Goal: Information Seeking & Learning: Learn about a topic

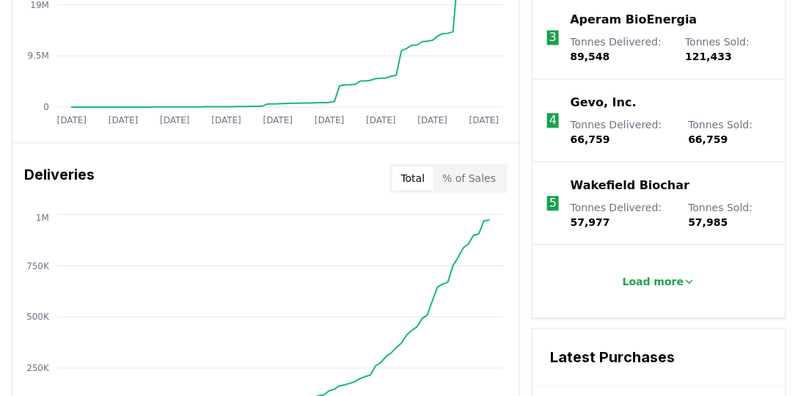
scroll to position [799, 0]
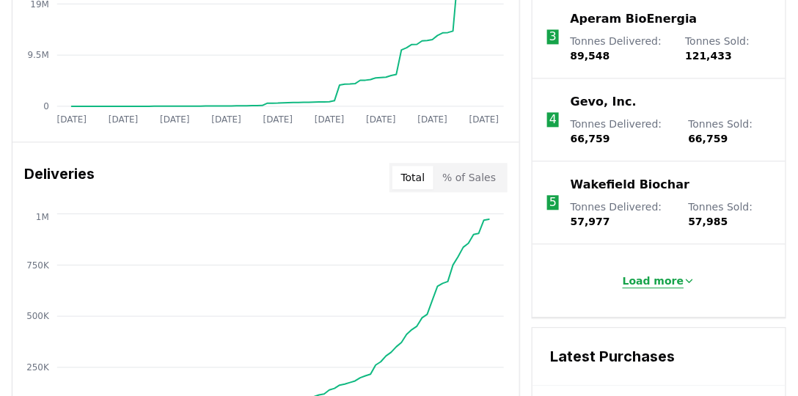
click at [657, 277] on p "Load more" at bounding box center [654, 281] width 62 height 15
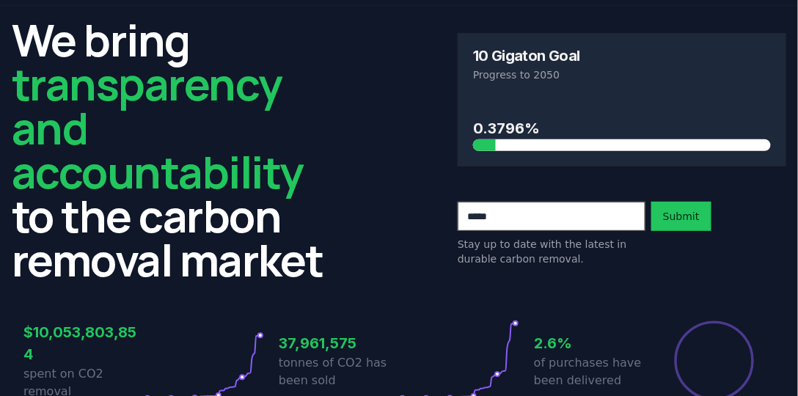
scroll to position [0, 0]
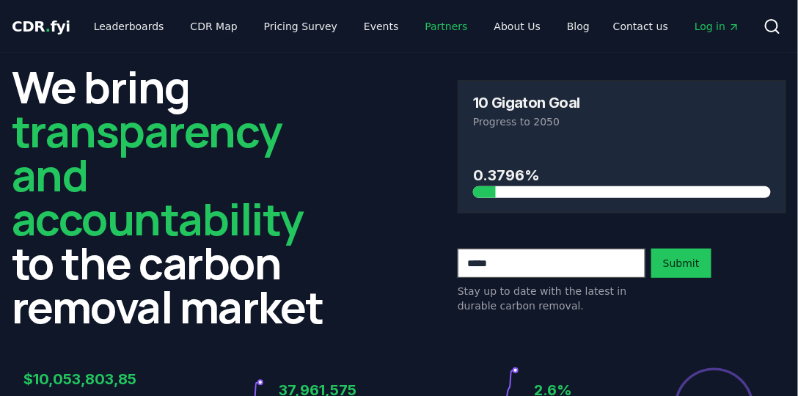
click at [431, 30] on link "Partners" at bounding box center [447, 26] width 66 height 26
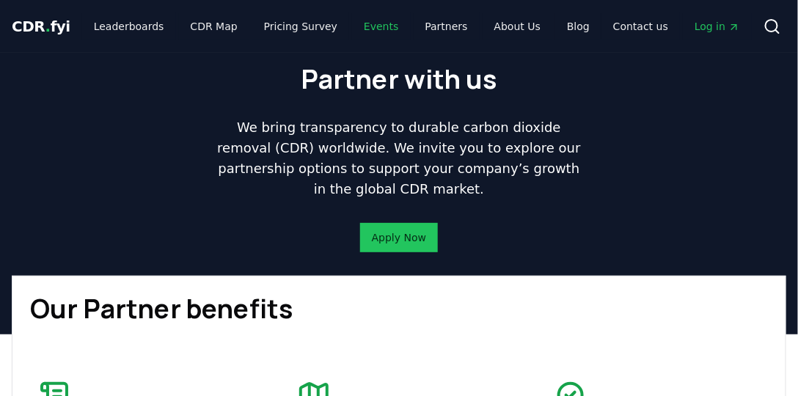
click at [365, 30] on link "Events" at bounding box center [381, 26] width 58 height 26
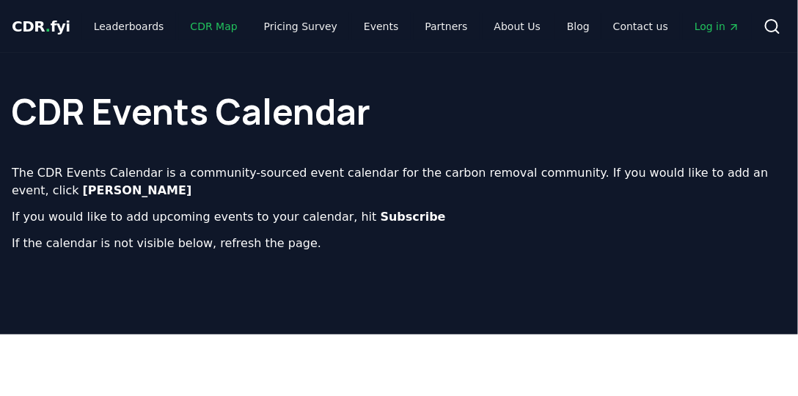
click at [206, 27] on link "CDR Map" at bounding box center [214, 26] width 70 height 26
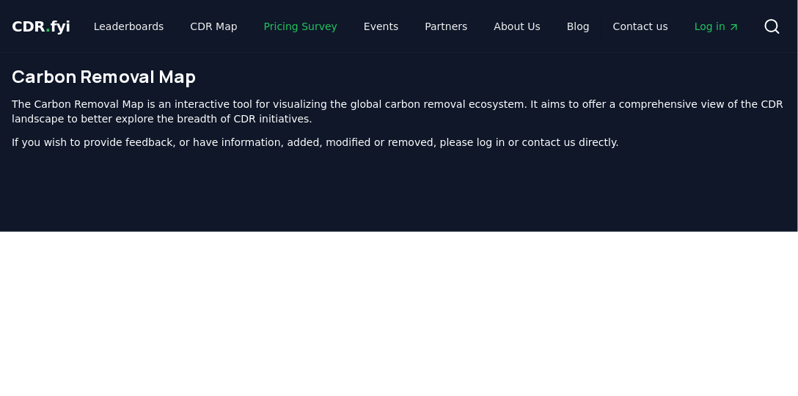
click at [273, 29] on link "Pricing Survey" at bounding box center [300, 26] width 97 height 26
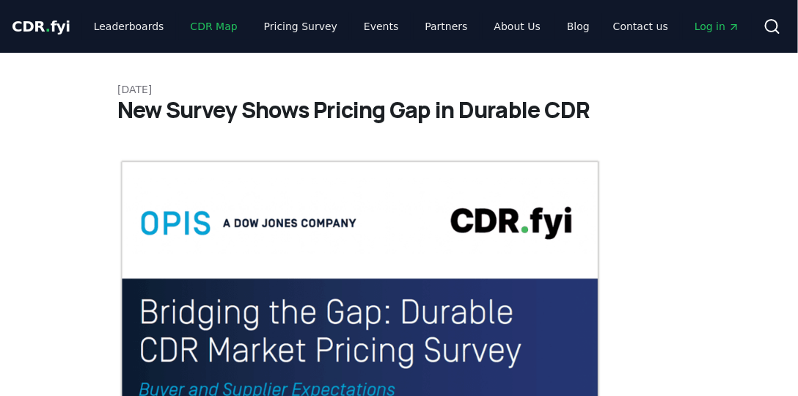
click at [204, 25] on link "CDR Map" at bounding box center [214, 26] width 70 height 26
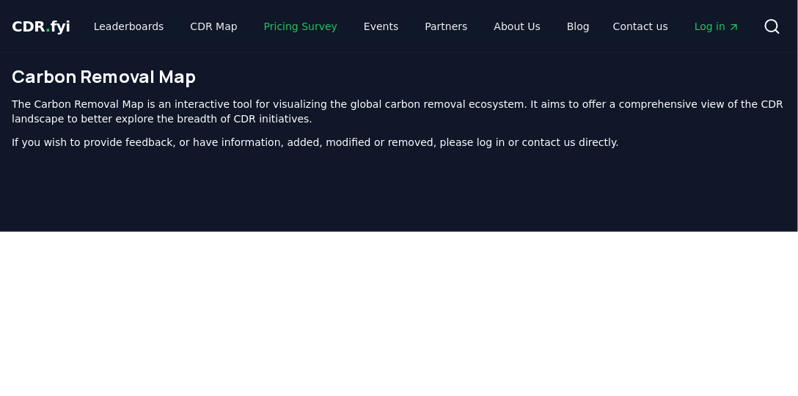
click at [280, 29] on link "Pricing Survey" at bounding box center [300, 26] width 97 height 26
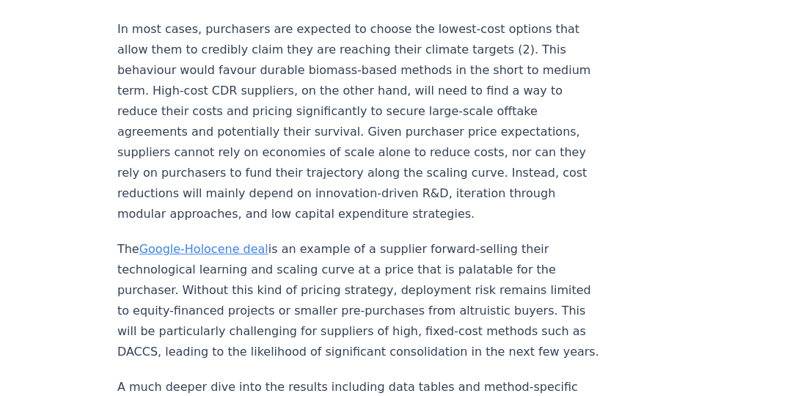
scroll to position [2650, 0]
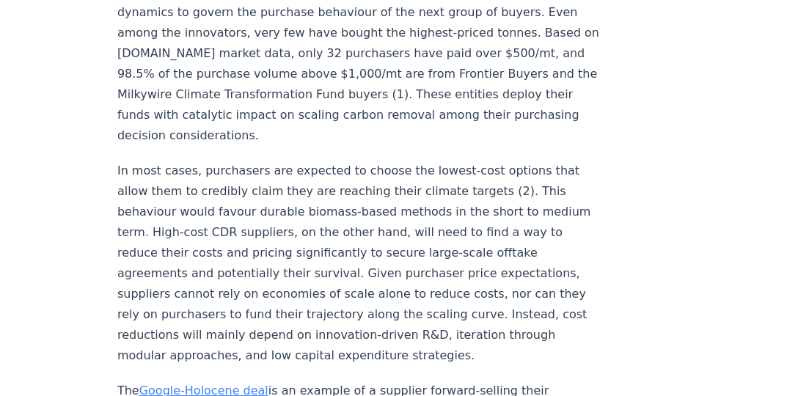
scroll to position [2515, 0]
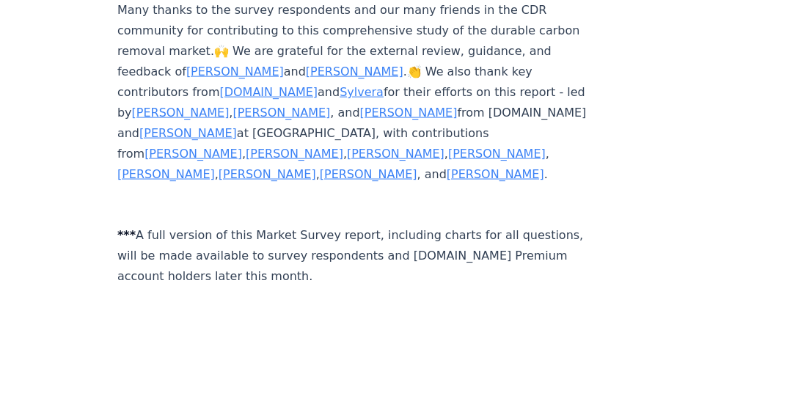
scroll to position [8859, 0]
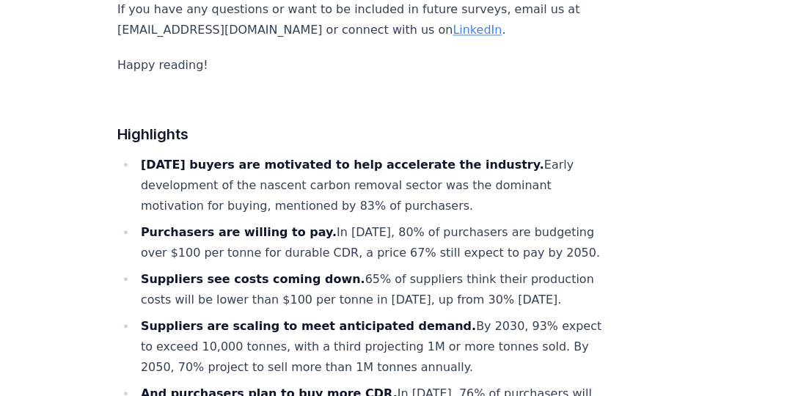
scroll to position [754, 0]
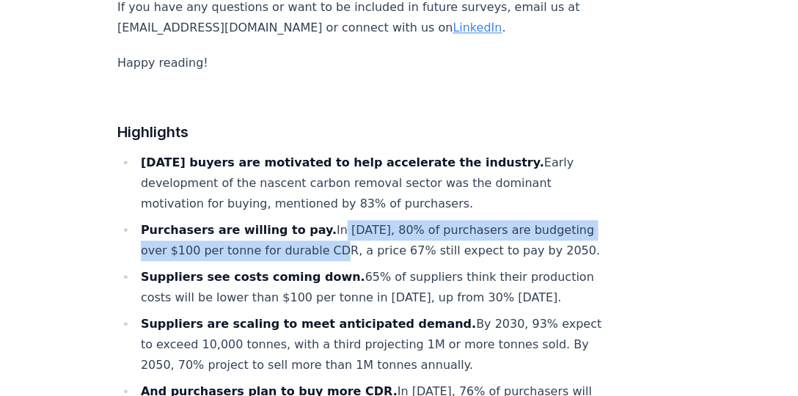
drag, startPoint x: 312, startPoint y: 182, endPoint x: 337, endPoint y: 204, distance: 33.3
click at [337, 220] on li "Purchasers are willing to pay. In 2024, 80% of purchasers are budgeting over $1…" at bounding box center [369, 240] width 467 height 41
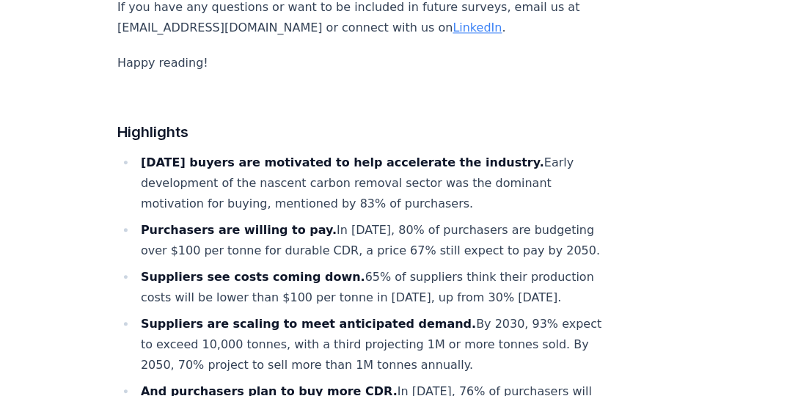
click at [458, 271] on li "Suppliers see costs coming down. 65% of suppliers think their production costs …" at bounding box center [369, 287] width 467 height 41
drag, startPoint x: 461, startPoint y: 274, endPoint x: 537, endPoint y: 292, distance: 77.7
click at [537, 292] on li "Suppliers see costs coming down. 65% of suppliers think their production costs …" at bounding box center [369, 287] width 467 height 41
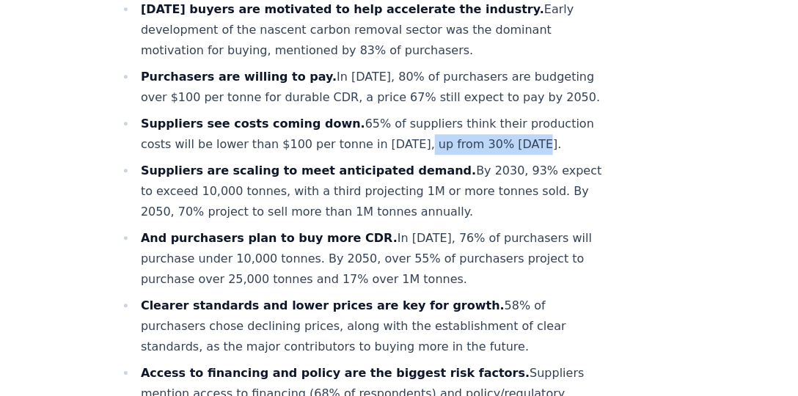
scroll to position [922, 0]
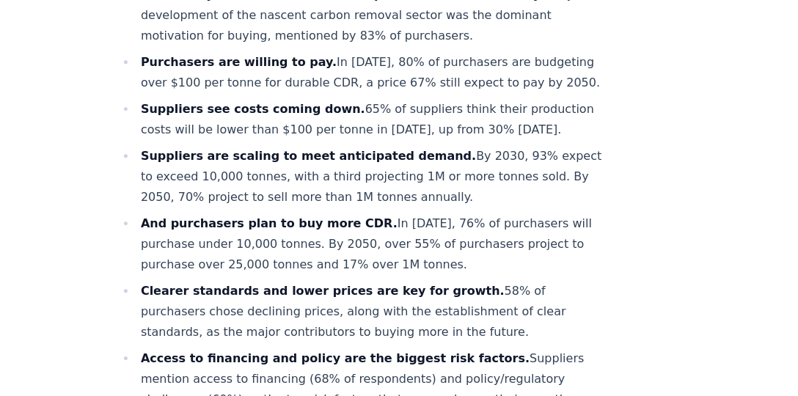
click at [303, 284] on strong "Clearer standards and lower prices are key for growth." at bounding box center [323, 291] width 364 height 14
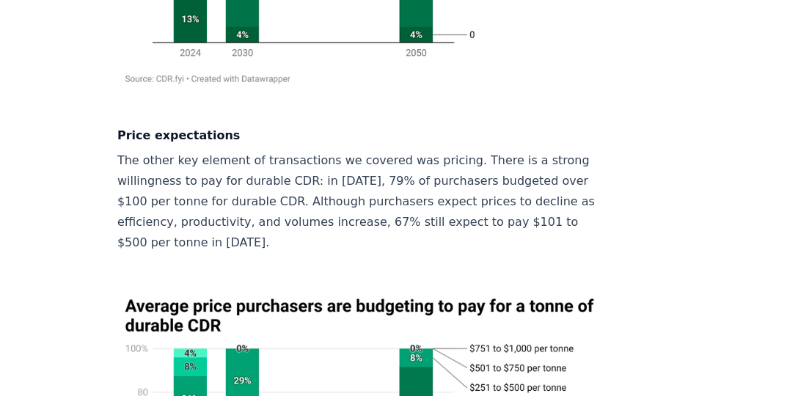
scroll to position [2221, 0]
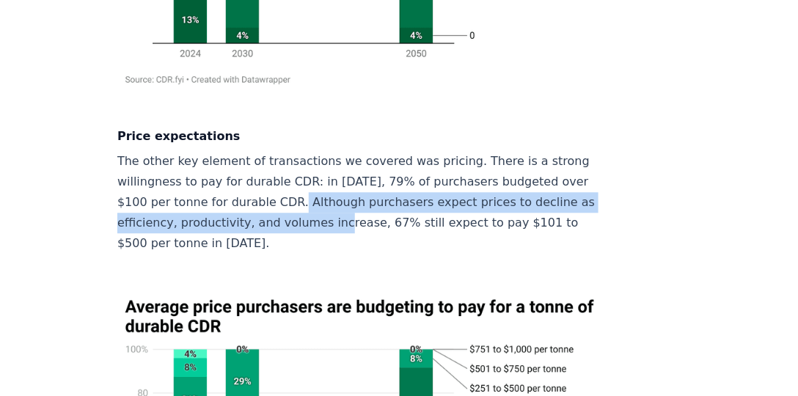
drag, startPoint x: 299, startPoint y: 134, endPoint x: 355, endPoint y: 155, distance: 60.4
click at [355, 155] on p "The other key element of transactions we covered was pricing. There is a strong…" at bounding box center [360, 202] width 486 height 103
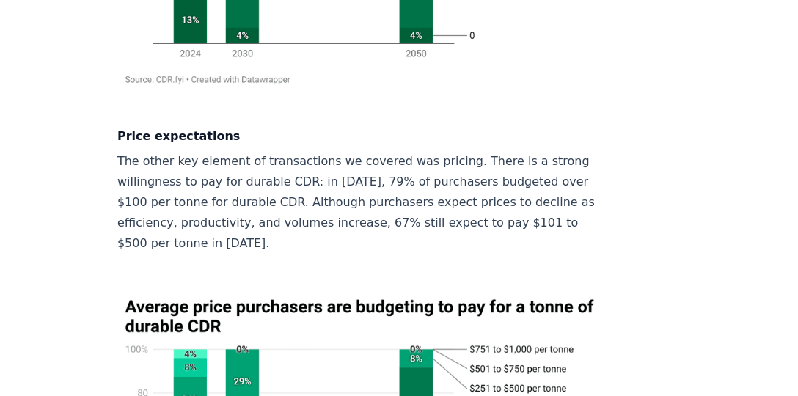
click at [370, 169] on p "The other key element of transactions we covered was pricing. There is a strong…" at bounding box center [360, 202] width 486 height 103
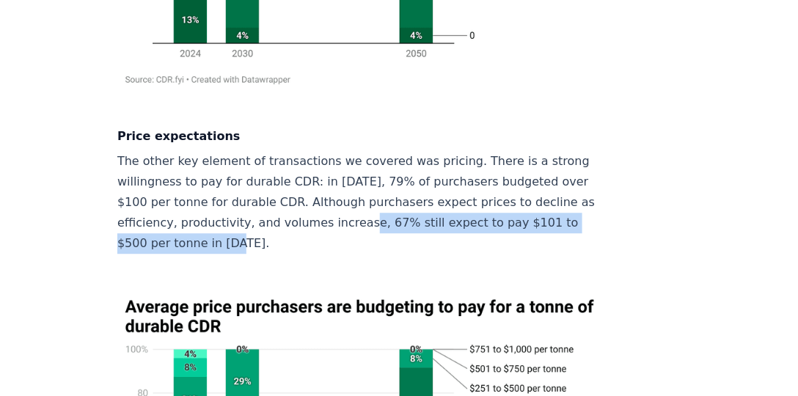
drag, startPoint x: 376, startPoint y: 156, endPoint x: 524, endPoint y: 170, distance: 148.8
click at [524, 170] on p "The other key element of transactions we covered was pricing. There is a strong…" at bounding box center [360, 202] width 486 height 103
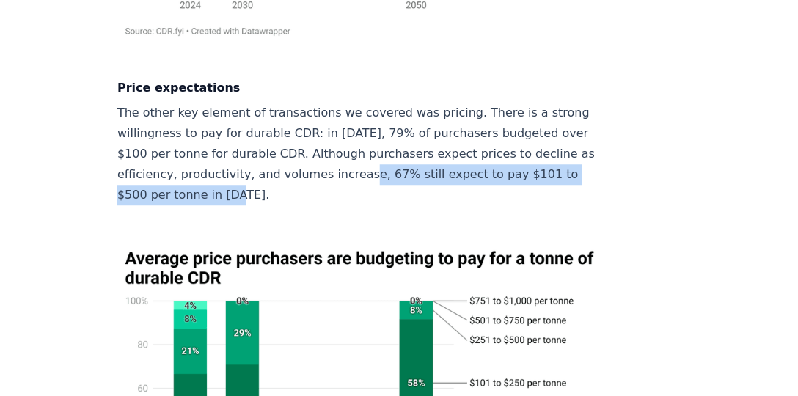
scroll to position [2347, 0]
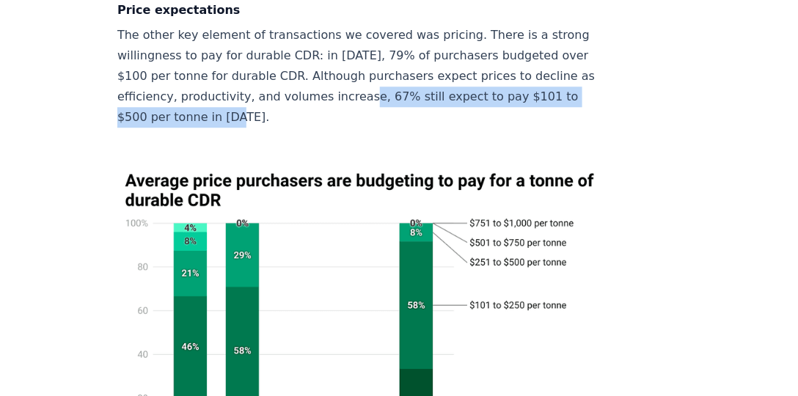
click at [195, 263] on img at bounding box center [360, 327] width 486 height 329
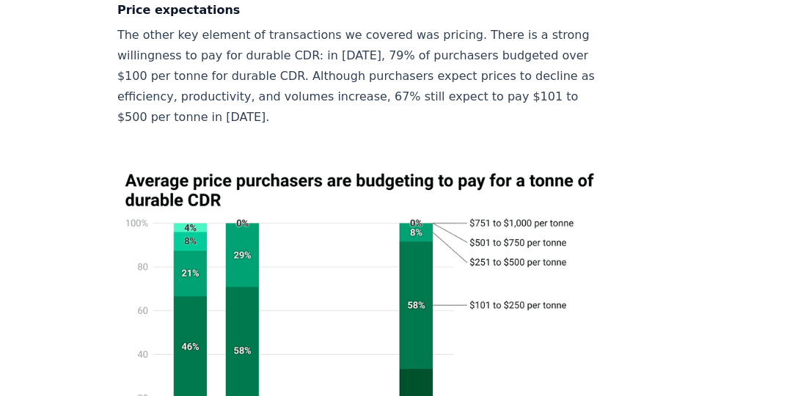
click at [241, 54] on p "The other key element of transactions we covered was pricing. There is a strong…" at bounding box center [360, 76] width 486 height 103
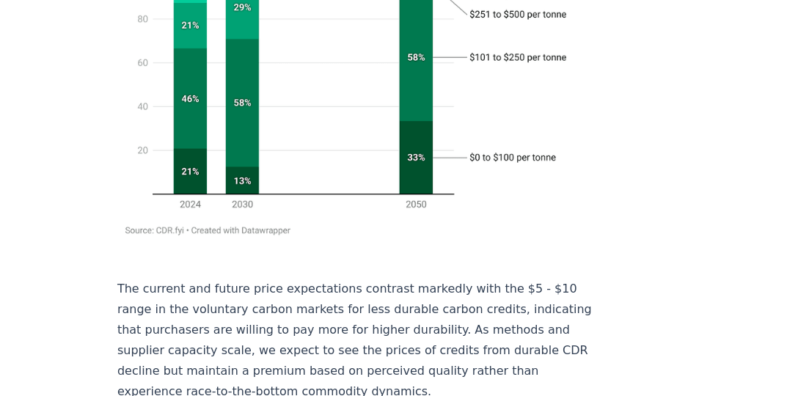
scroll to position [2598, 0]
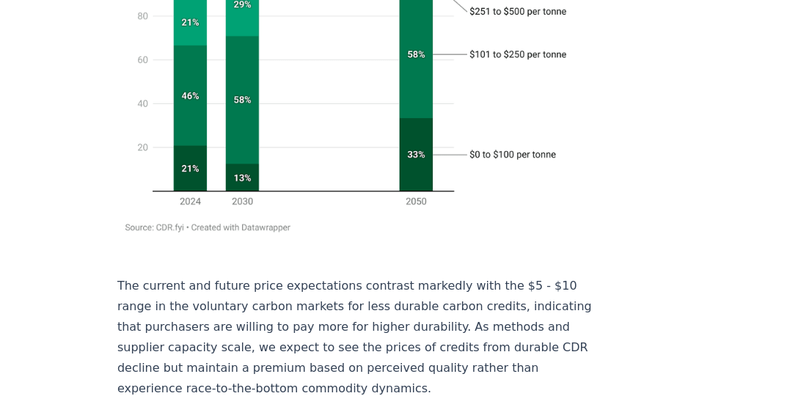
click at [514, 276] on p "The current and future price expectations contrast markedly with the $5 - $10 r…" at bounding box center [360, 337] width 486 height 123
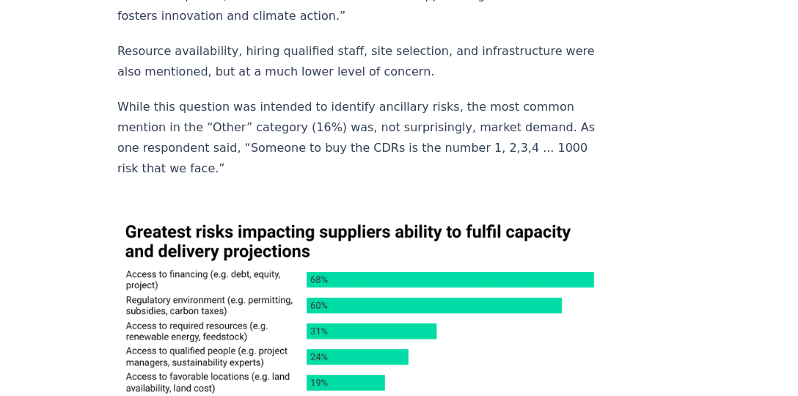
scroll to position [8254, 0]
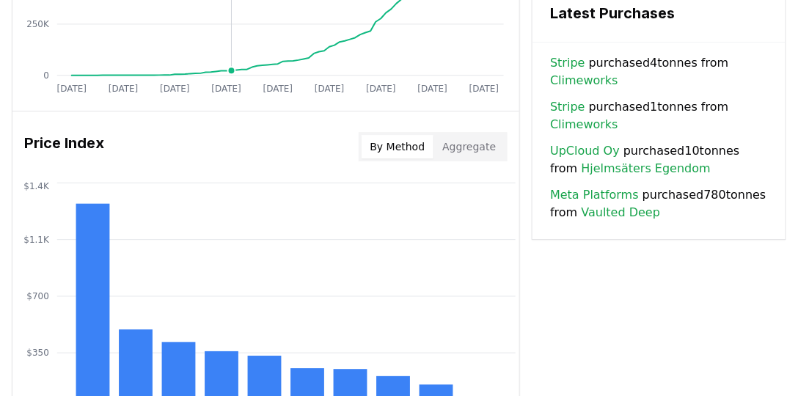
scroll to position [1145, 0]
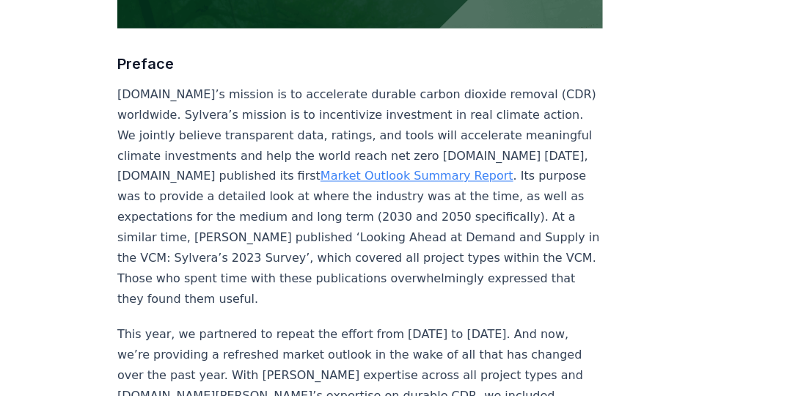
scroll to position [521, 0]
click at [406, 169] on link "Market Outlook Summary Report" at bounding box center [417, 176] width 193 height 14
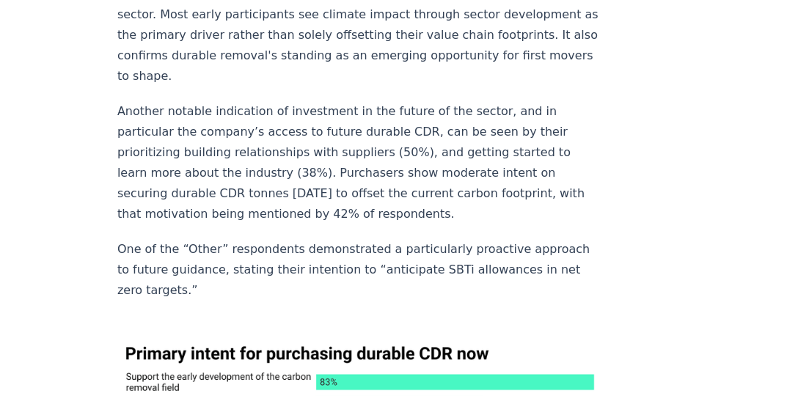
scroll to position [3881, 0]
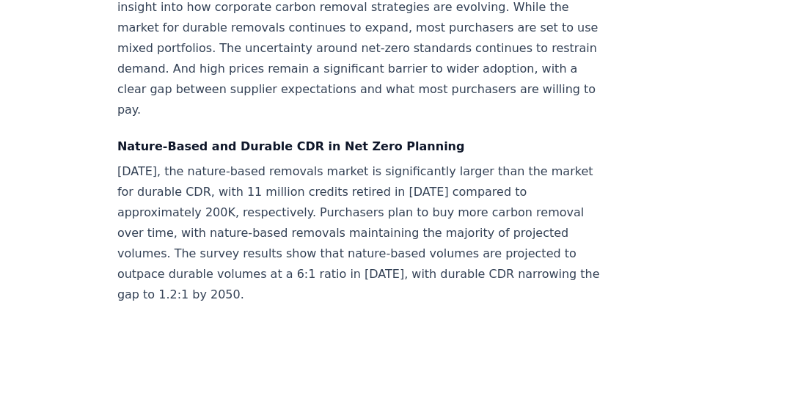
scroll to position [1705, 0]
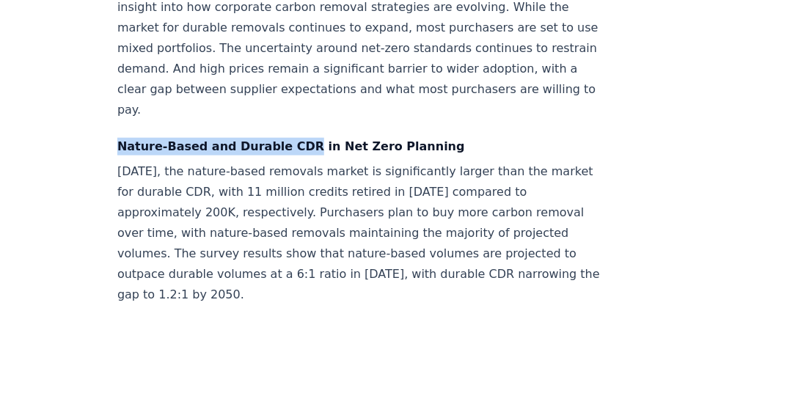
drag, startPoint x: 296, startPoint y: 98, endPoint x: 120, endPoint y: 98, distance: 175.3
click at [120, 139] on strong "Nature-Based and Durable CDR in Net Zero Planning" at bounding box center [291, 146] width 348 height 14
copy strong "Nature-Based and Durable CDR"
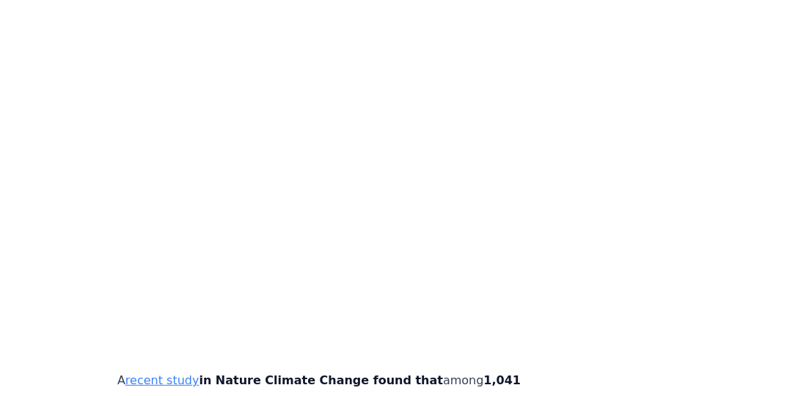
scroll to position [4056, 0]
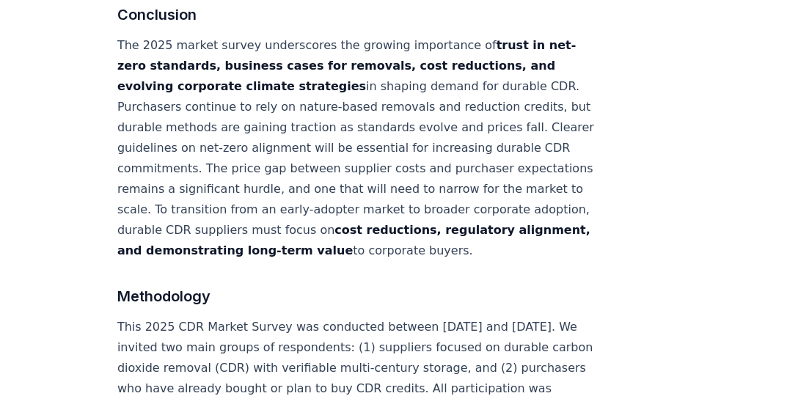
scroll to position [7870, 0]
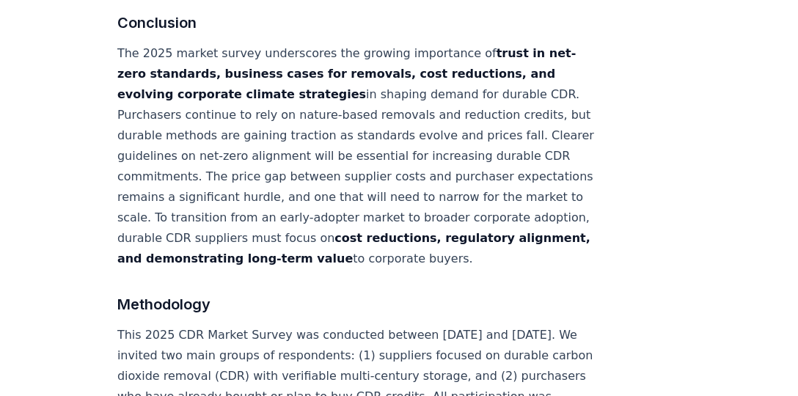
drag, startPoint x: 122, startPoint y: 82, endPoint x: 202, endPoint y: 333, distance: 263.5
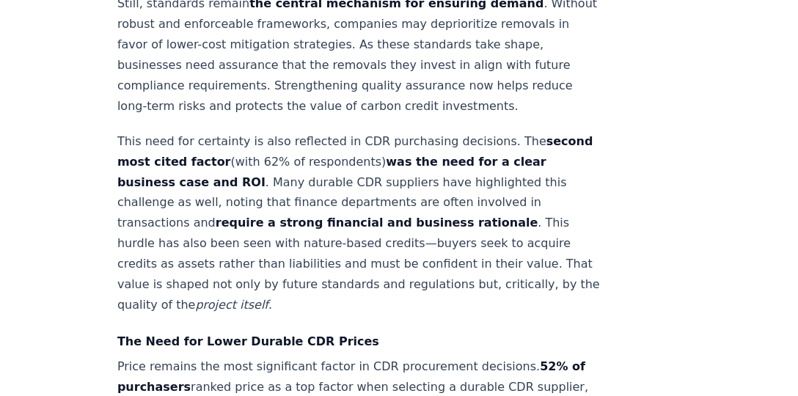
scroll to position [7802, 0]
